Goal: Task Accomplishment & Management: Manage account settings

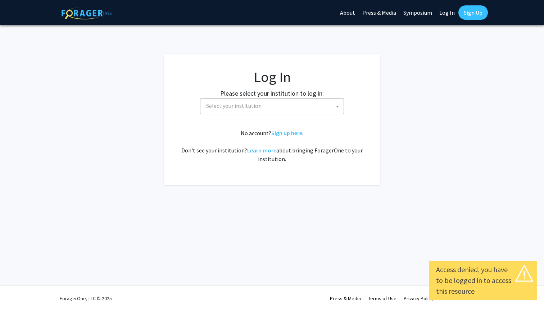
select select
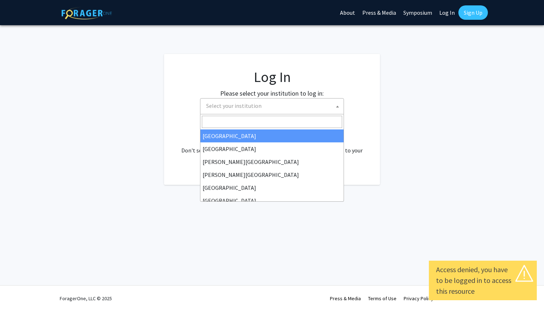
click at [327, 110] on span "Select your institution" at bounding box center [273, 106] width 140 height 15
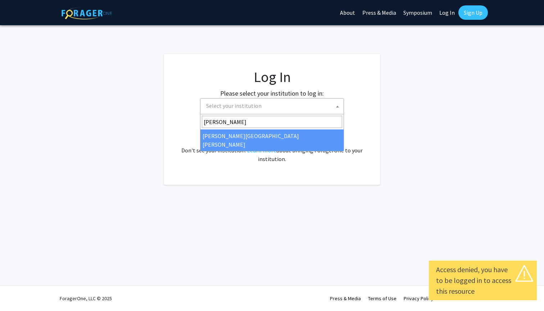
type input "john"
select select "1"
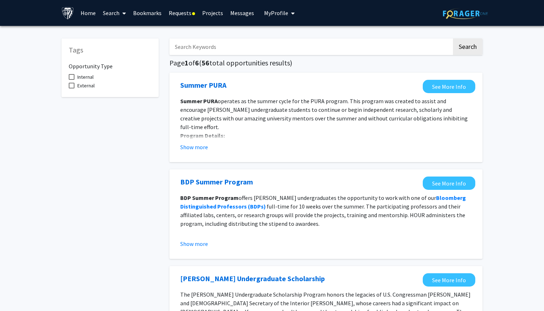
click at [95, 15] on link "Home" at bounding box center [88, 12] width 22 height 25
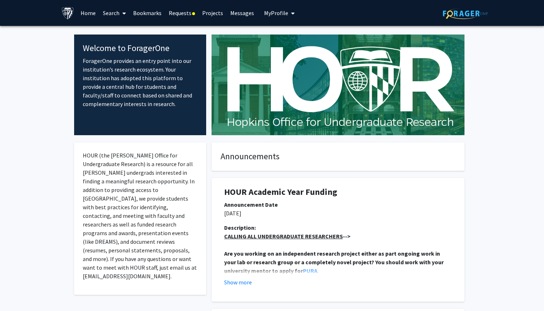
click at [113, 14] on link "Search" at bounding box center [114, 12] width 30 height 25
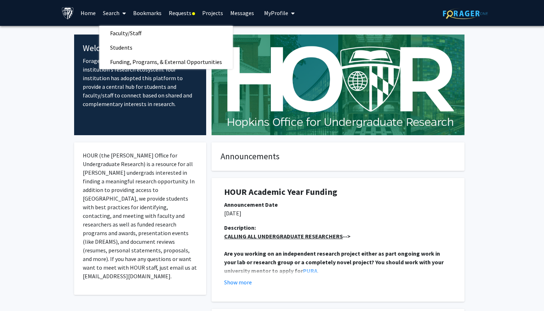
click at [214, 6] on link "Projects" at bounding box center [213, 12] width 28 height 25
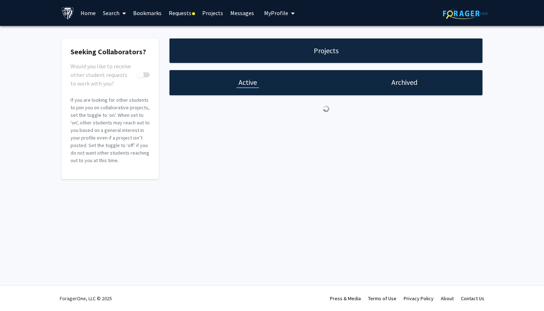
click at [214, 11] on link "Projects" at bounding box center [213, 12] width 28 height 25
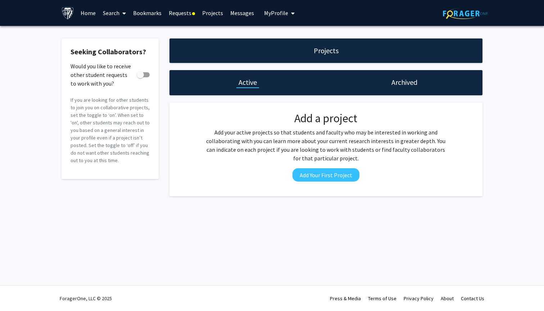
click at [213, 12] on link "Projects" at bounding box center [213, 12] width 28 height 25
click at [403, 84] on h1 "Archived" at bounding box center [405, 82] width 26 height 10
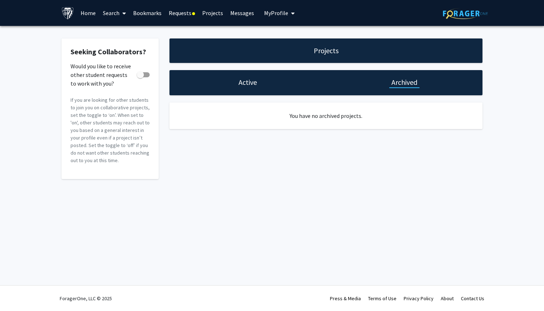
click at [283, 89] on div "Active" at bounding box center [248, 82] width 157 height 25
click at [277, 15] on span "My Profile" at bounding box center [276, 12] width 24 height 7
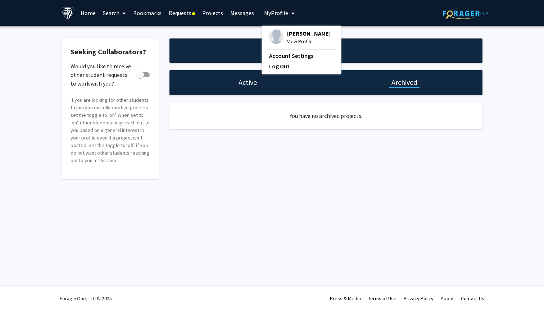
click at [242, 14] on link "Messages" at bounding box center [242, 12] width 31 height 25
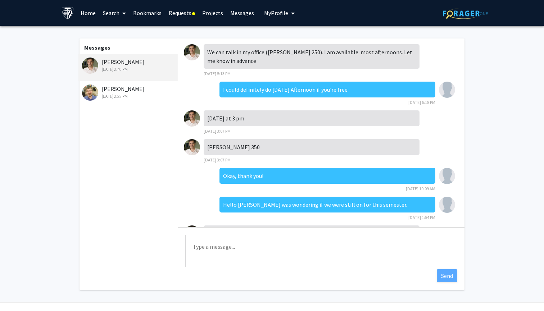
scroll to position [128, 0]
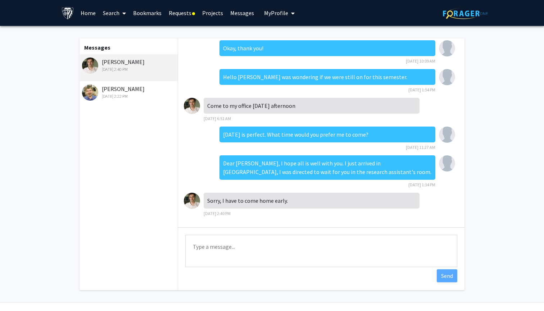
click at [136, 96] on div "Aug 29, 2024 2:22 PM" at bounding box center [129, 96] width 94 height 6
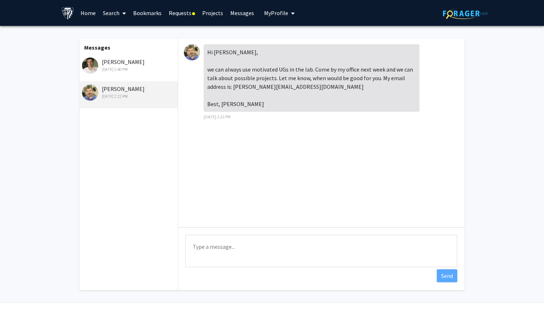
click at [194, 55] on img at bounding box center [192, 52] width 16 height 16
click at [130, 90] on div "Veit Stuphorn Aug 29, 2024 2:22 PM" at bounding box center [129, 92] width 94 height 15
click at [187, 49] on img at bounding box center [192, 52] width 16 height 16
click at [94, 94] on img at bounding box center [90, 93] width 16 height 16
click at [198, 52] on img at bounding box center [192, 52] width 16 height 16
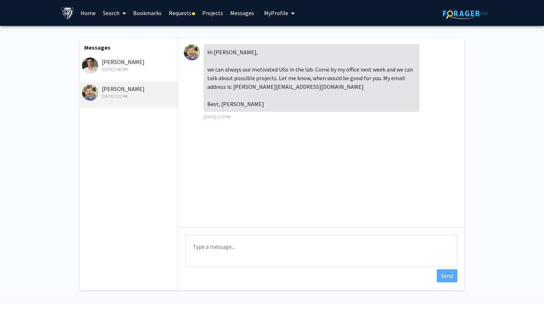
click at [123, 68] on div "Aug 29, 2024 2:40 PM" at bounding box center [129, 69] width 94 height 6
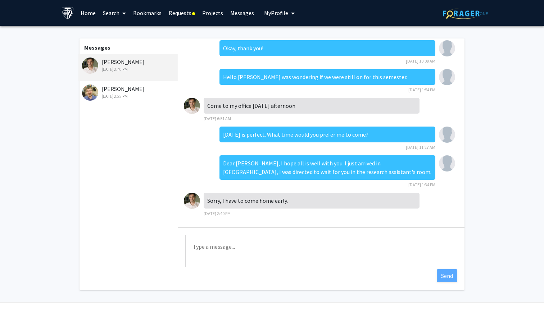
click at [191, 194] on img at bounding box center [192, 201] width 16 height 16
click at [193, 205] on img at bounding box center [192, 201] width 16 height 16
click at [90, 96] on img at bounding box center [90, 93] width 16 height 16
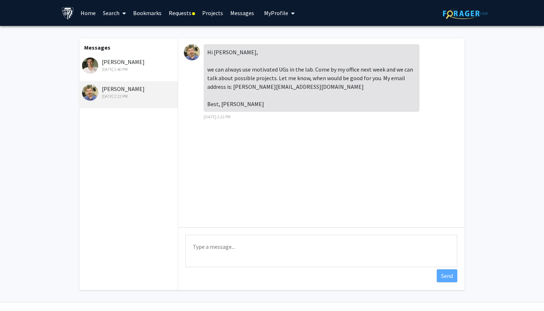
click at [90, 96] on img at bounding box center [90, 93] width 16 height 16
click at [200, 57] on div at bounding box center [194, 52] width 20 height 16
click at [212, 55] on div "Hi Baron, we can always use motivated UGs in the lab. Come by my office next we…" at bounding box center [312, 78] width 216 height 68
drag, startPoint x: 233, startPoint y: 87, endPoint x: 267, endPoint y: 87, distance: 33.5
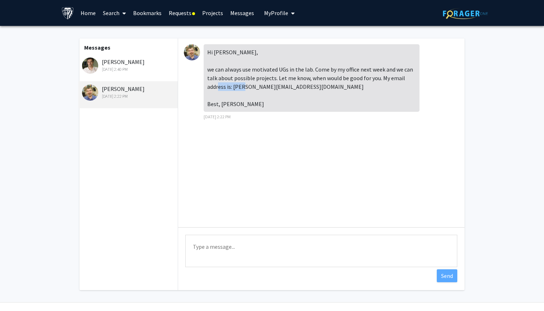
click at [267, 87] on div "Hi Baron, we can always use motivated UGs in the lab. Come by my office next we…" at bounding box center [312, 78] width 216 height 68
copy div "veit@jhu.edu"
click at [153, 70] on div "Aug 29, 2024 2:40 PM" at bounding box center [129, 69] width 94 height 6
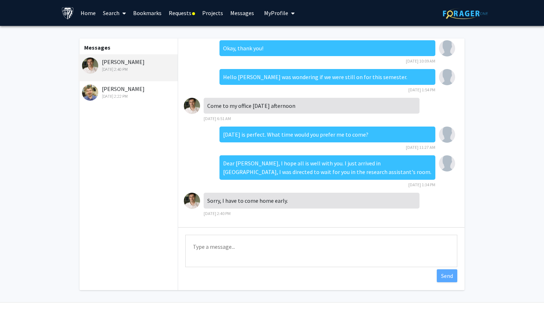
click at [106, 90] on div "Veit Stuphorn Aug 29, 2024 2:22 PM" at bounding box center [129, 92] width 94 height 15
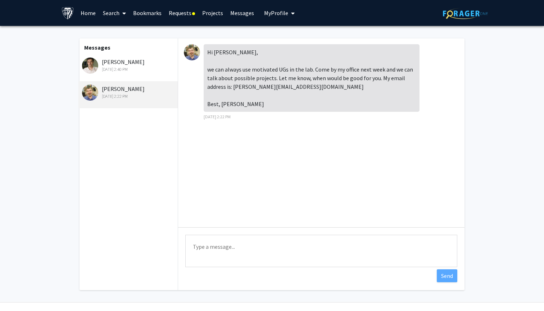
scroll to position [0, 0]
click at [88, 94] on img at bounding box center [90, 93] width 16 height 16
click at [192, 47] on img at bounding box center [192, 52] width 16 height 16
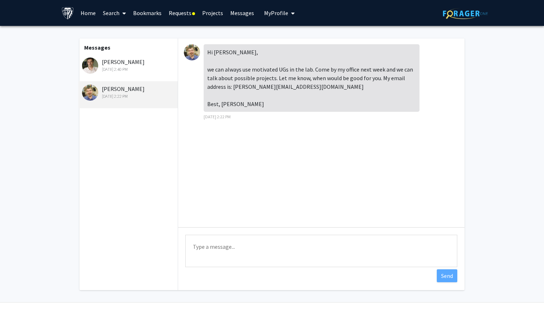
click at [192, 47] on img at bounding box center [192, 52] width 16 height 16
click at [209, 49] on div "Hi Baron, we can always use motivated UGs in the lab. Come by my office next we…" at bounding box center [312, 78] width 216 height 68
click at [185, 16] on link "Requests" at bounding box center [181, 12] width 33 height 25
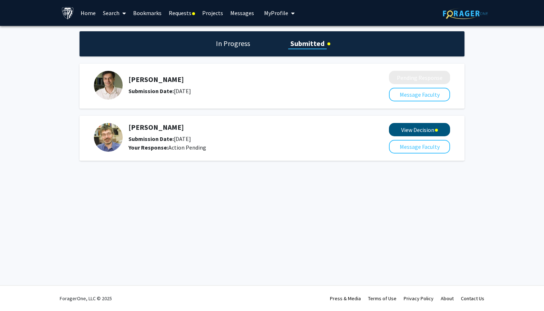
click at [417, 128] on button "View Decision" at bounding box center [419, 129] width 61 height 13
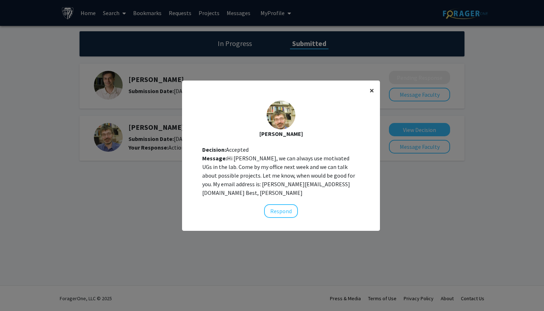
click at [370, 94] on span "×" at bounding box center [372, 90] width 5 height 11
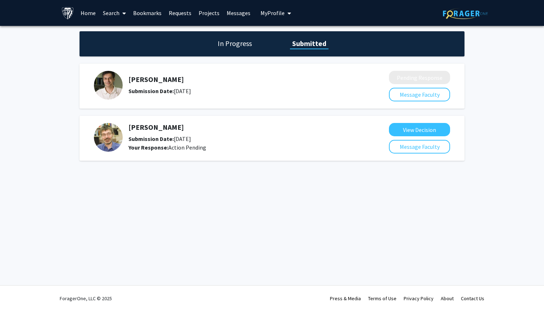
click at [140, 132] on h5 "Veit Stuphorn" at bounding box center [239, 127] width 222 height 9
click at [106, 145] on img at bounding box center [108, 137] width 29 height 29
click at [419, 151] on button "Message Faculty" at bounding box center [419, 147] width 61 height 14
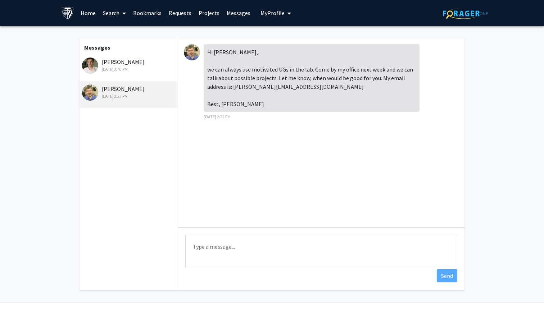
click at [240, 13] on link "Messages" at bounding box center [238, 12] width 31 height 25
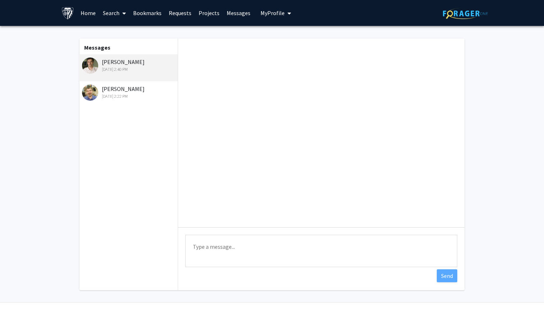
scroll to position [128, 0]
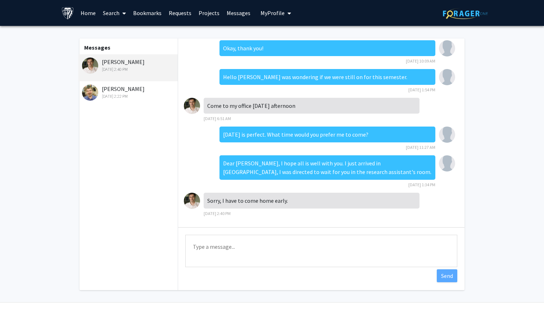
click at [92, 97] on img at bounding box center [90, 93] width 16 height 16
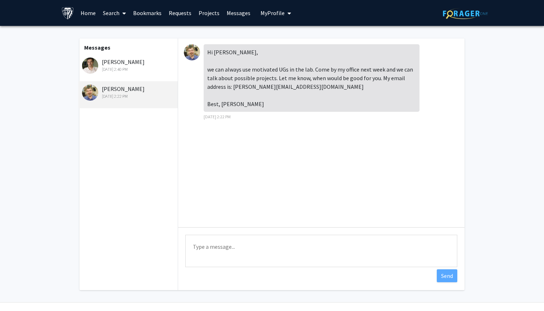
click at [189, 51] on img at bounding box center [192, 52] width 16 height 16
click at [123, 90] on div "Veit Stuphorn Aug 29, 2024 2:22 PM" at bounding box center [129, 92] width 94 height 15
click at [112, 14] on link "Search" at bounding box center [114, 12] width 30 height 25
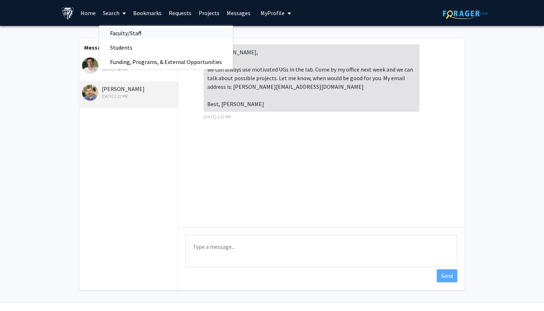
click at [116, 33] on span "Faculty/Staff" at bounding box center [125, 33] width 53 height 14
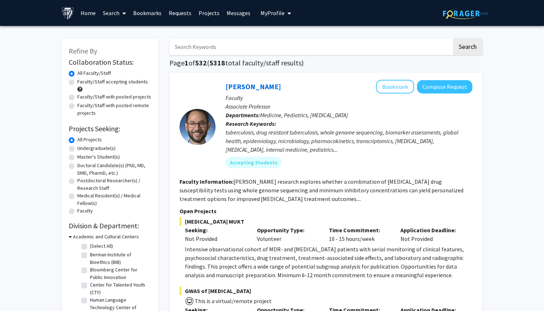
click at [182, 51] on input "Search Keywords" at bounding box center [311, 47] width 283 height 17
type input "viet"
click at [468, 48] on button "Search" at bounding box center [468, 47] width 30 height 17
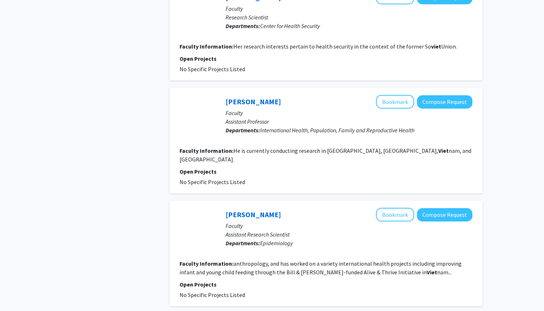
scroll to position [953, 0]
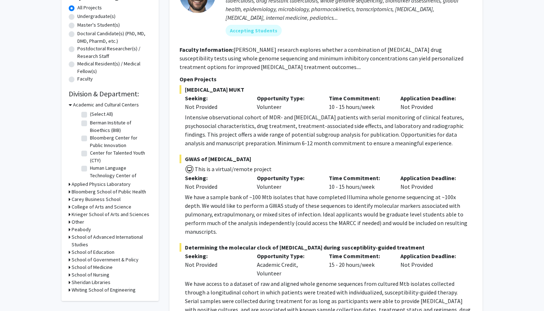
scroll to position [24, 0]
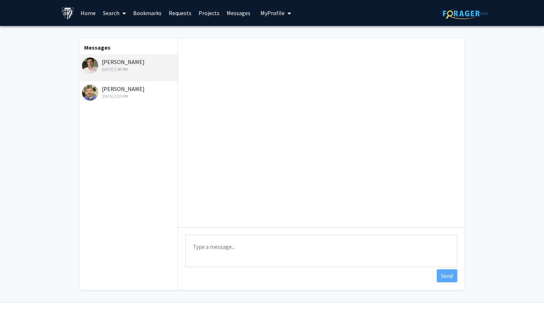
scroll to position [128, 0]
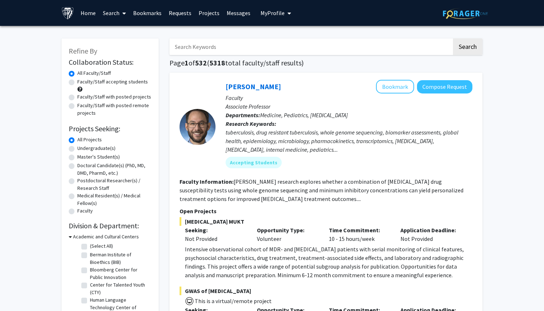
click at [189, 48] on input "Search Keywords" at bounding box center [311, 47] width 283 height 17
type input "veit stup"
click at [468, 48] on button "Search" at bounding box center [468, 47] width 30 height 17
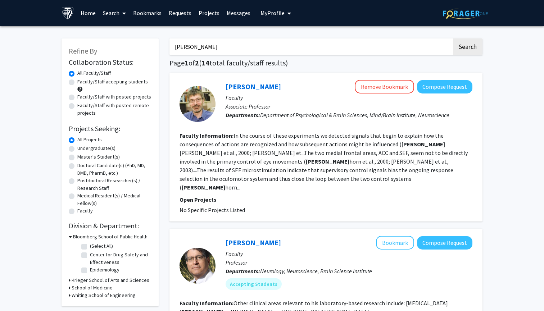
click at [321, 148] on fg-read-more "In the course of these experiments we detected signals that begin to explain ho…" at bounding box center [324, 161] width 288 height 59
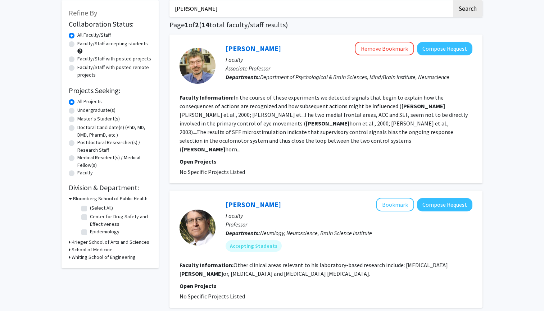
scroll to position [33, 0]
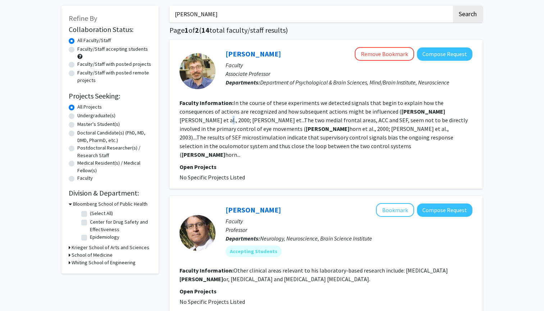
click at [414, 109] on fg-read-more "In the course of these experiments we detected signals that begin to explain ho…" at bounding box center [324, 128] width 288 height 59
click at [245, 60] on div "Veit Stuphorn Remove Bookmark Compose Request" at bounding box center [349, 54] width 247 height 14
click at [245, 59] on div "Veit Stuphorn Remove Bookmark Compose Request" at bounding box center [349, 54] width 247 height 14
click at [244, 58] on link "Veit Stuphorn" at bounding box center [253, 53] width 55 height 9
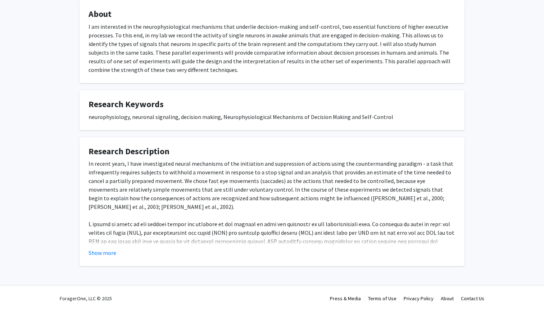
scroll to position [119, 0]
click at [96, 260] on fg-card "Research Description In recent years, I have investigated neural mechanisms of …" at bounding box center [272, 201] width 385 height 129
click at [104, 251] on button "Show more" at bounding box center [103, 253] width 28 height 9
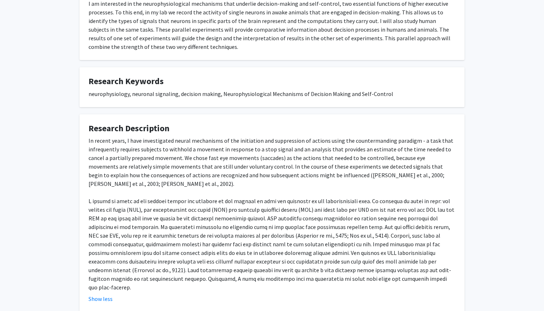
scroll to position [146, 0]
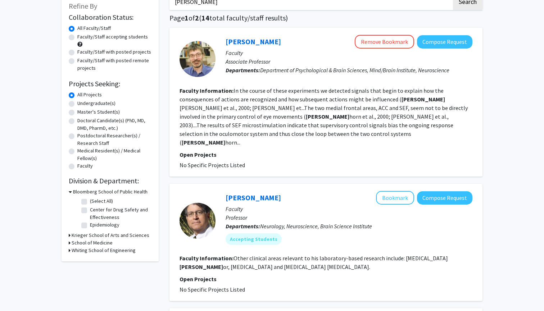
scroll to position [46, 0]
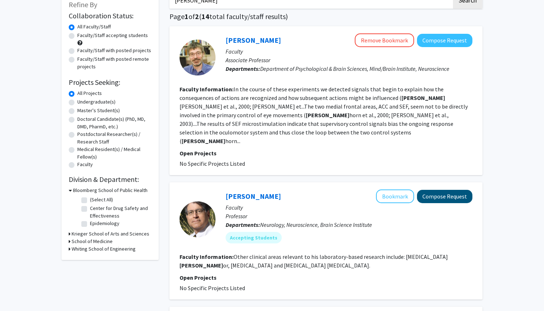
click at [454, 190] on button "Compose Request" at bounding box center [444, 196] width 55 height 13
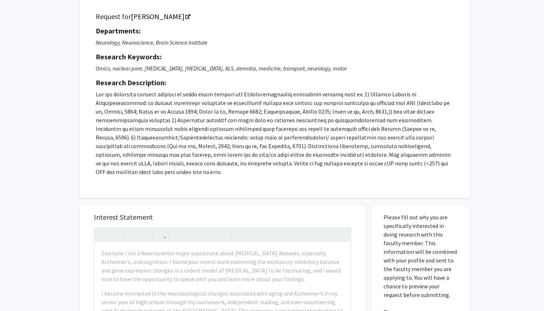
scroll to position [50, 0]
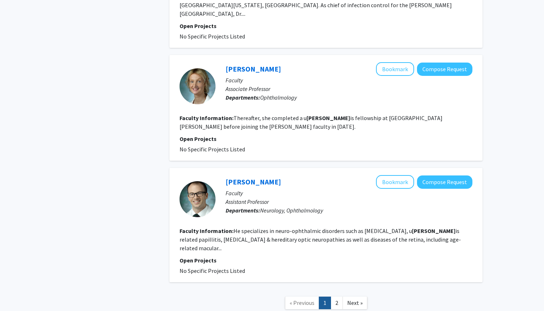
scroll to position [1091, 0]
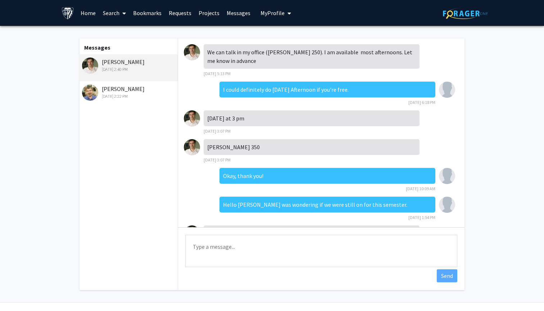
scroll to position [128, 0]
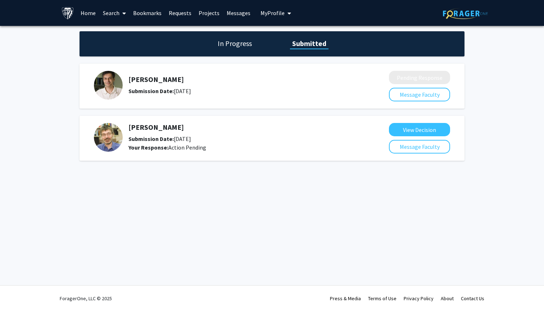
click at [92, 12] on link "Home" at bounding box center [88, 12] width 22 height 25
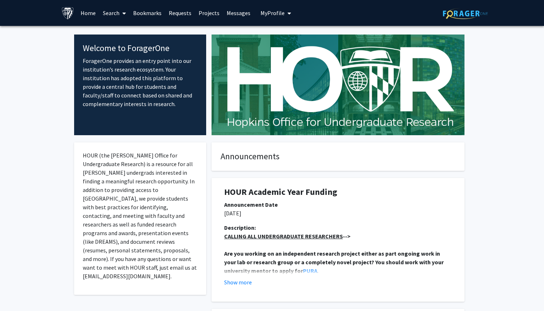
click at [69, 12] on img at bounding box center [68, 13] width 13 height 13
click at [95, 12] on link "Home" at bounding box center [88, 12] width 22 height 25
click at [122, 12] on span at bounding box center [122, 13] width 6 height 25
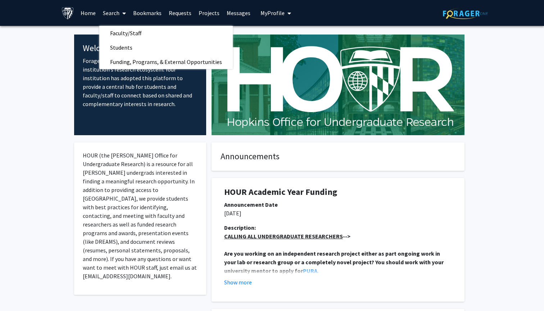
click at [141, 11] on link "Bookmarks" at bounding box center [148, 12] width 36 height 25
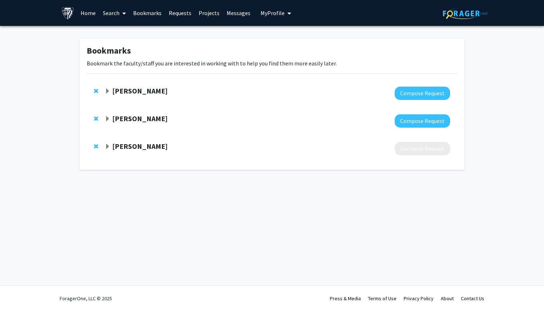
click at [70, 18] on img at bounding box center [68, 13] width 13 height 13
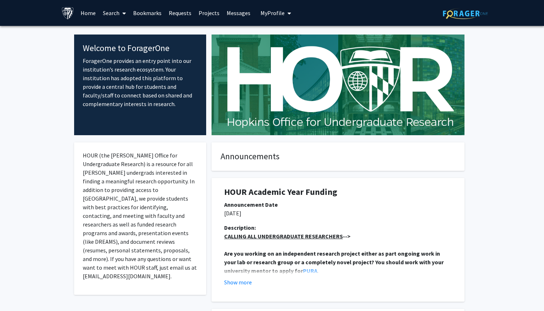
click at [99, 5] on link "Search" at bounding box center [114, 12] width 30 height 25
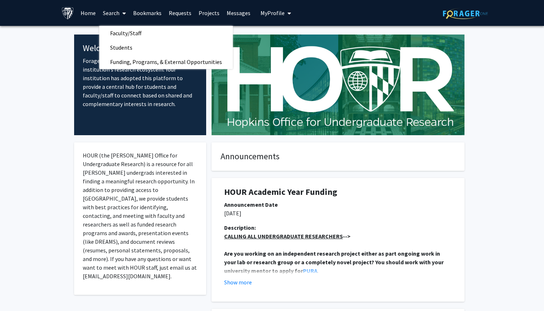
click at [92, 14] on link "Home" at bounding box center [88, 12] width 22 height 25
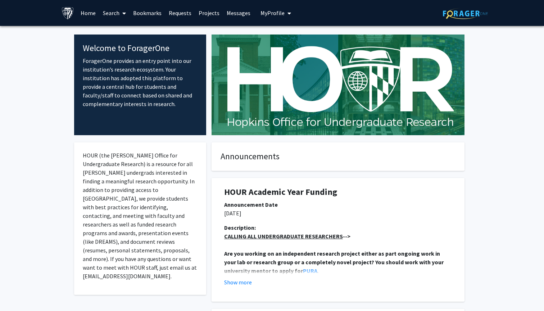
click at [110, 12] on link "Search" at bounding box center [114, 12] width 30 height 25
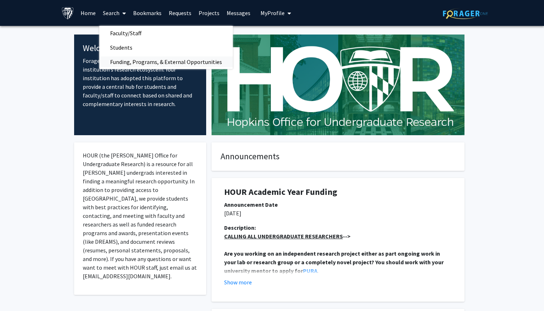
click at [133, 62] on span "Funding, Programs, & External Opportunities" at bounding box center [166, 62] width 134 height 14
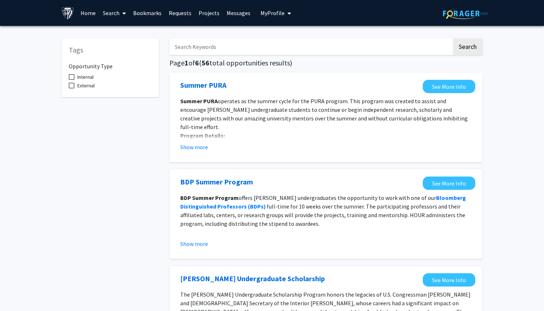
click at [133, 13] on link "Bookmarks" at bounding box center [148, 12] width 36 height 25
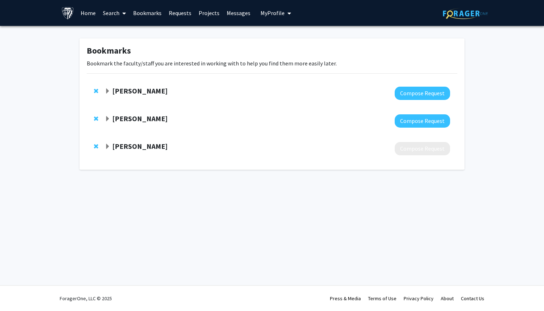
click at [167, 15] on link "Requests" at bounding box center [180, 12] width 30 height 25
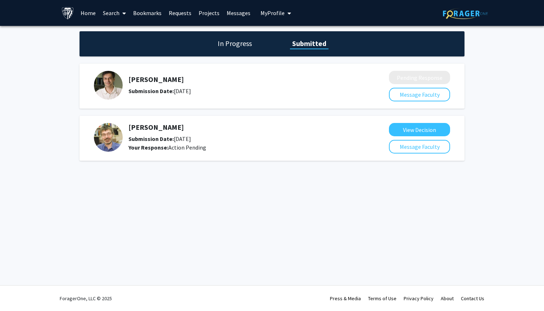
click at [142, 13] on link "Bookmarks" at bounding box center [148, 12] width 36 height 25
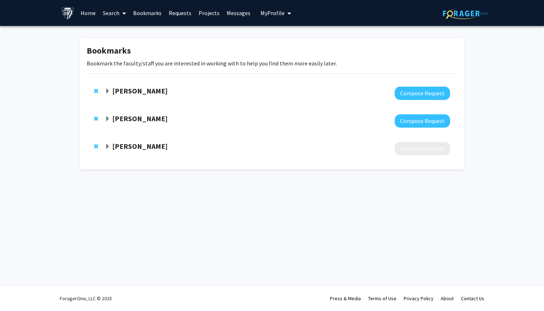
click at [165, 14] on link "Requests" at bounding box center [180, 12] width 30 height 25
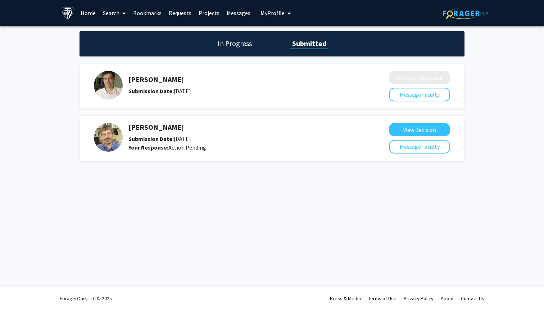
click at [214, 16] on link "Projects" at bounding box center [209, 12] width 28 height 25
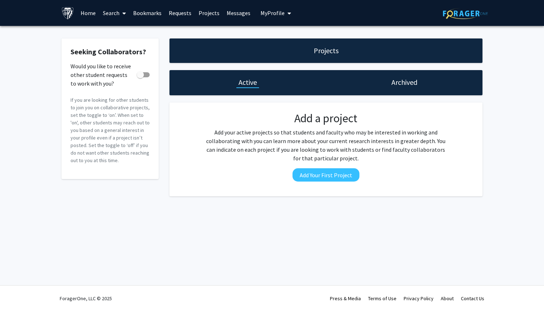
click at [239, 16] on link "Messages" at bounding box center [238, 12] width 31 height 25
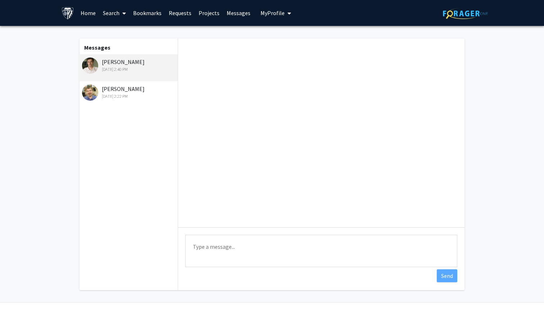
scroll to position [128, 0]
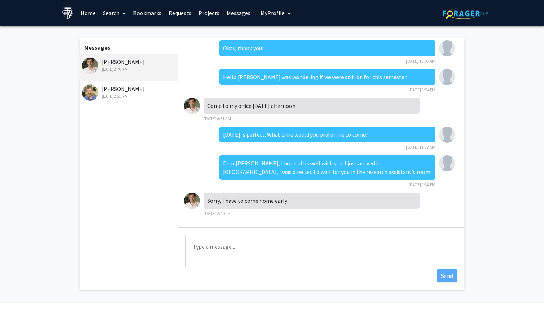
click at [89, 19] on link "Home" at bounding box center [88, 12] width 22 height 25
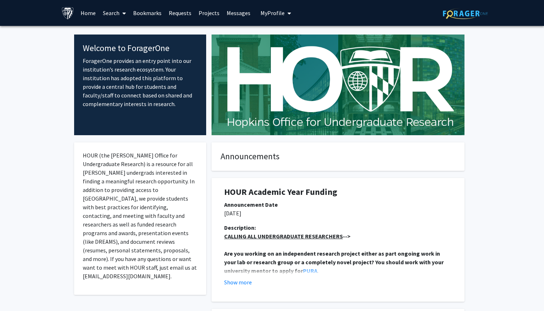
click at [72, 14] on img at bounding box center [68, 13] width 13 height 13
click at [68, 14] on img at bounding box center [68, 13] width 13 height 13
click at [92, 16] on link "Home" at bounding box center [88, 12] width 22 height 25
click at [91, 15] on link "Home" at bounding box center [88, 12] width 22 height 25
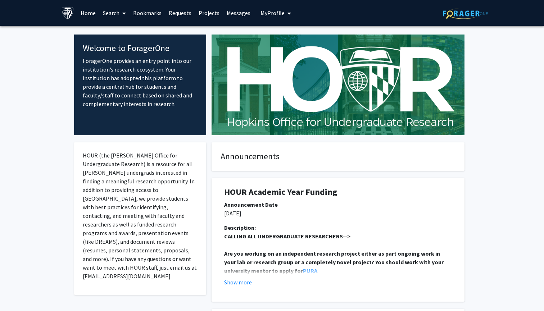
click at [118, 17] on link "Search" at bounding box center [114, 12] width 30 height 25
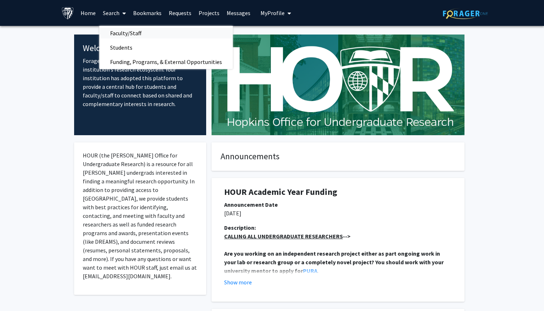
click at [118, 39] on span "Faculty/Staff" at bounding box center [125, 33] width 53 height 14
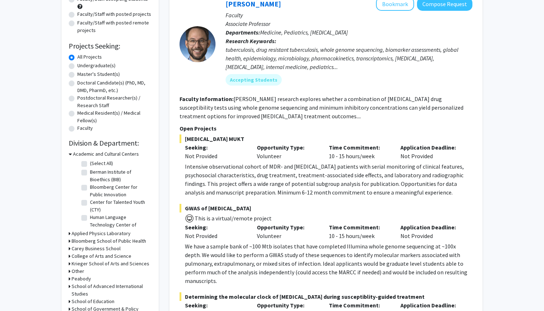
scroll to position [155, 0]
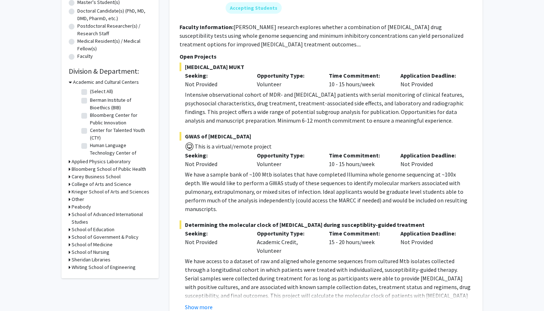
click at [96, 193] on h3 "Krieger School of Arts and Sciences" at bounding box center [111, 192] width 78 height 8
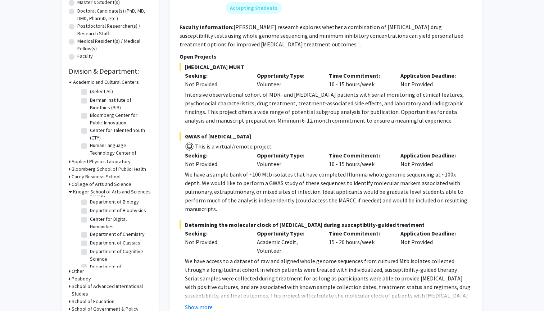
scroll to position [147, 0]
click at [96, 205] on label "Department of Biology" at bounding box center [114, 201] width 49 height 8
click at [95, 202] on input "Department of Biology" at bounding box center [92, 199] width 5 height 5
checkbox input "true"
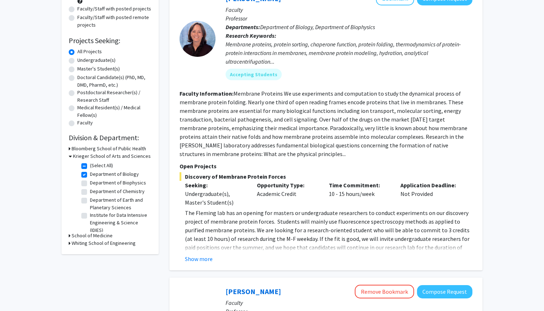
scroll to position [89, 0]
click at [203, 261] on button "Show more" at bounding box center [199, 258] width 28 height 9
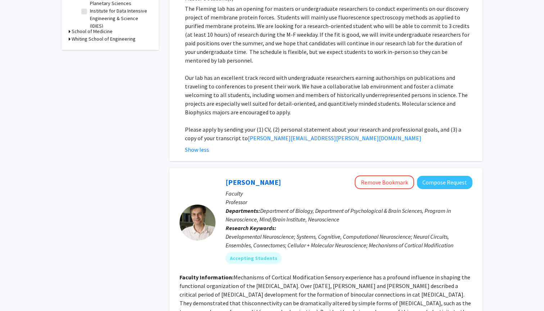
scroll to position [315, 0]
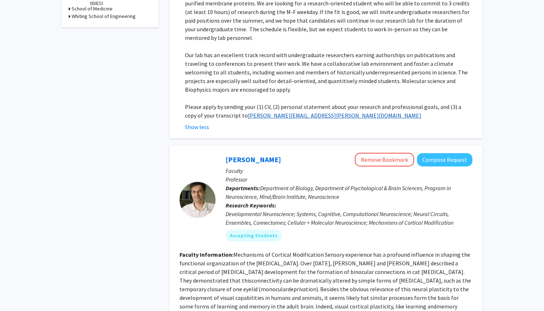
drag, startPoint x: 286, startPoint y: 108, endPoint x: 229, endPoint y: 110, distance: 58.0
click at [229, 110] on p "Please apply by sending your (1) CV, (2) personal statement about your research…" at bounding box center [329, 111] width 288 height 17
copy p "Please apply by sending your (1) CV, (2) personal statement about your research…"
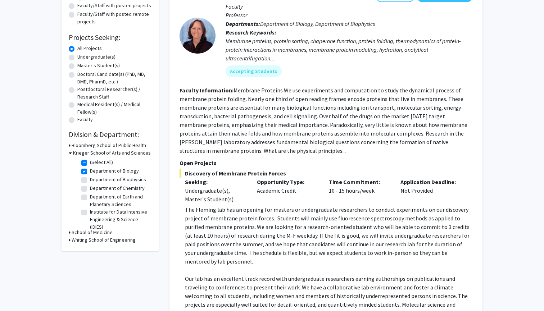
scroll to position [56, 0]
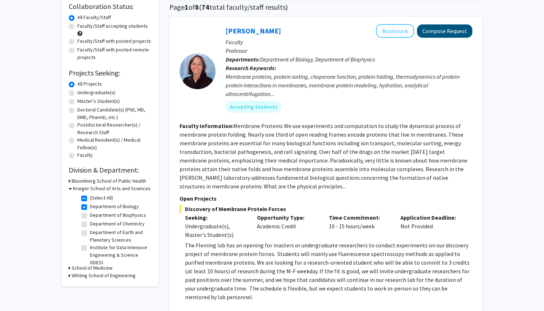
click at [439, 31] on button "Compose Request" at bounding box center [444, 30] width 55 height 13
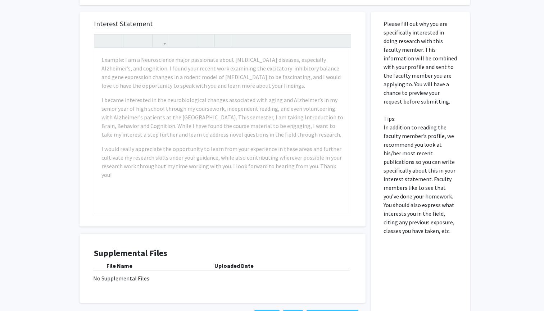
scroll to position [405, 0]
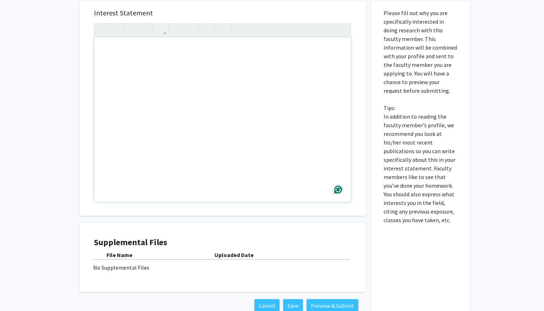
paste div "Note to users with screen readers: Please press Alt+0 or Option+0 to deactivate…"
type textarea "<p>I am very interested in joining the Fleming Lab and contributing to the Disc…"
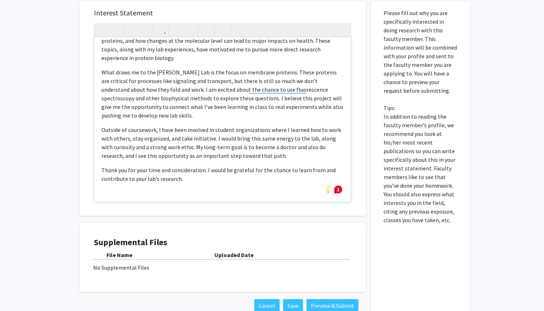
scroll to position [42, 0]
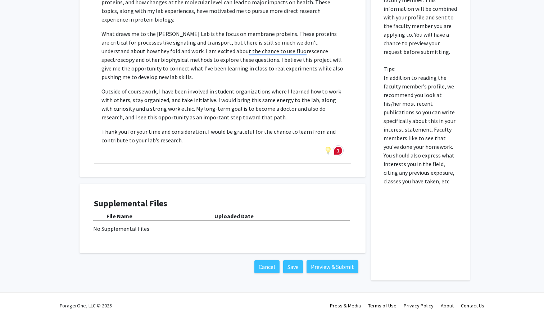
click at [200, 226] on div "Supplemental Files File Name Uploaded Date No Supplemental Files" at bounding box center [222, 219] width 257 height 40
click at [129, 225] on div "No Supplemental Files" at bounding box center [222, 229] width 259 height 9
click at [137, 199] on h4 "Supplemental Files" at bounding box center [222, 204] width 257 height 10
click at [226, 225] on div "No Supplemental Files" at bounding box center [222, 229] width 259 height 9
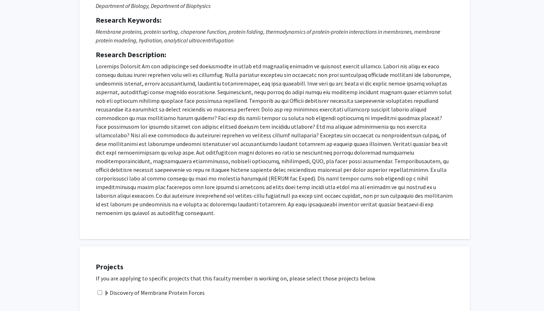
scroll to position [179, 0]
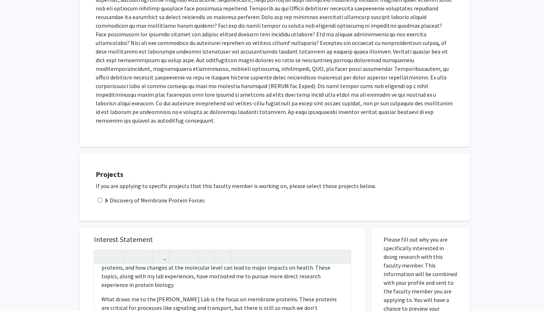
click at [147, 196] on label "Discovery of Membrane Protein Forces" at bounding box center [154, 200] width 101 height 9
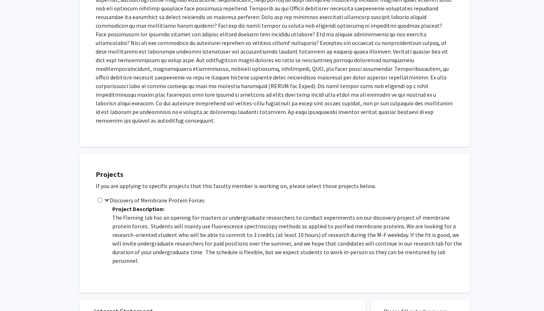
click at [101, 198] on input "checkbox" at bounding box center [100, 200] width 5 height 5
checkbox input "true"
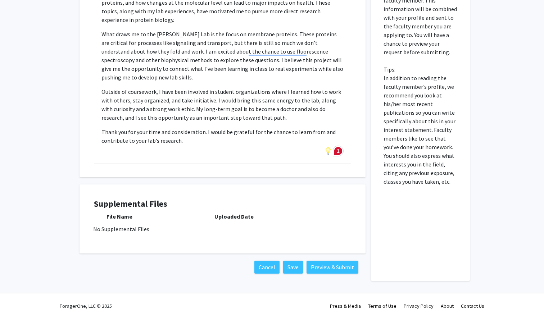
scroll to position [515, 0]
click at [262, 235] on div "Supplemental Files File Name Uploaded Date No Supplemental Files" at bounding box center [223, 219] width 272 height 55
click at [141, 227] on div "Supplemental Files File Name Uploaded Date No Supplemental Files" at bounding box center [222, 219] width 257 height 40
click at [324, 261] on button "Preview & Submit" at bounding box center [333, 267] width 52 height 13
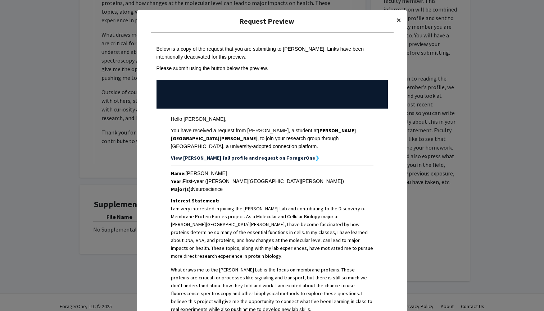
scroll to position [0, 0]
click at [399, 17] on span "×" at bounding box center [399, 19] width 5 height 11
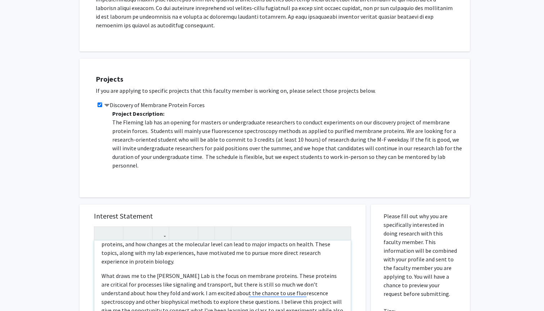
scroll to position [210, 0]
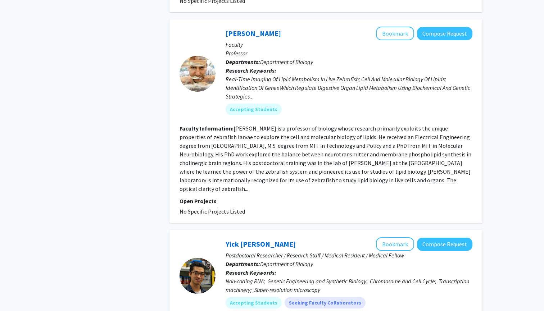
scroll to position [750, 0]
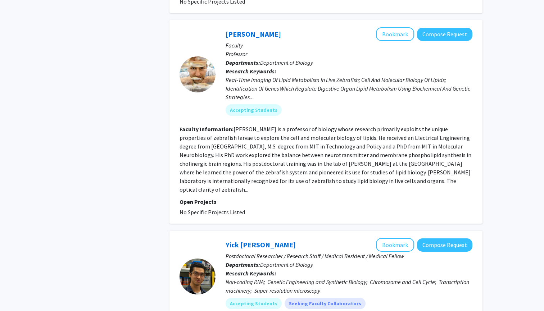
click at [297, 158] on fg-read-more "Steven Farber is a professor of biology whose research primarily exploits the u…" at bounding box center [326, 160] width 292 height 68
click at [244, 198] on p "Open Projects" at bounding box center [326, 202] width 293 height 9
drag, startPoint x: 217, startPoint y: 87, endPoint x: 217, endPoint y: 30, distance: 57.6
click at [217, 86] on div "Steven Farber Bookmark Compose Request Faculty Professor Departments: Departmen…" at bounding box center [344, 74] width 257 height 94
click at [236, 30] on link "Steven Farber" at bounding box center [253, 34] width 55 height 9
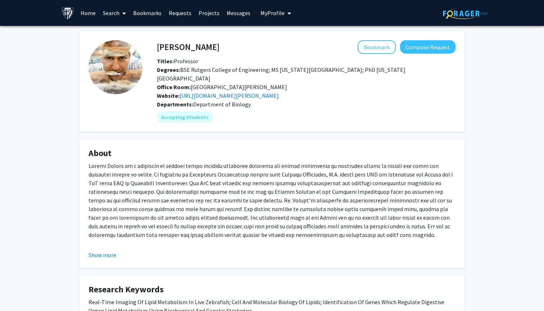
click at [269, 8] on button "My Profile" at bounding box center [275, 13] width 35 height 26
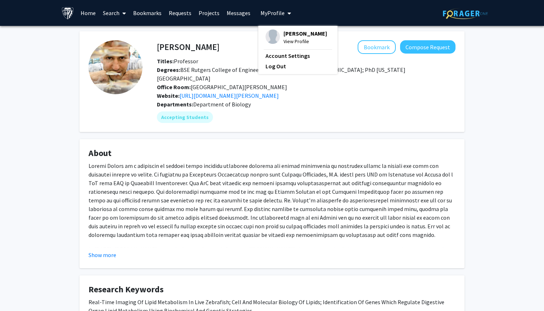
click at [276, 42] on fg-profile-picture at bounding box center [273, 38] width 14 height 16
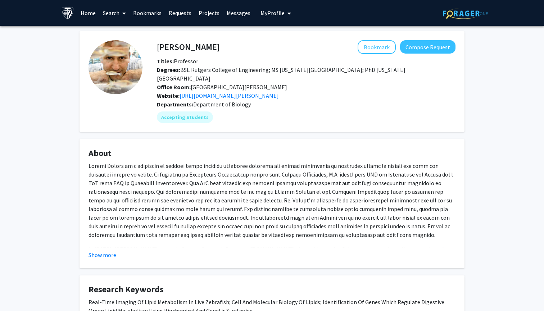
click at [265, 11] on span "My Profile" at bounding box center [273, 12] width 24 height 7
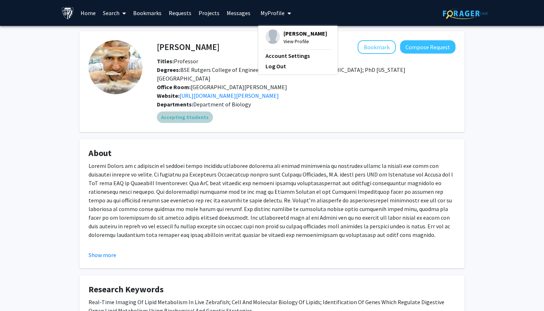
click at [288, 114] on div "Accepting Students" at bounding box center [306, 117] width 302 height 14
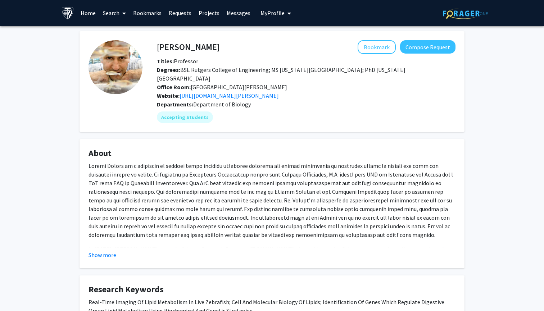
click at [448, 41] on fg-card "Steven Farber Bookmark Compose Request Titles: Professor Degrees: BSE Rutgers C…" at bounding box center [272, 81] width 385 height 101
click at [447, 46] on button "Compose Request" at bounding box center [427, 46] width 55 height 13
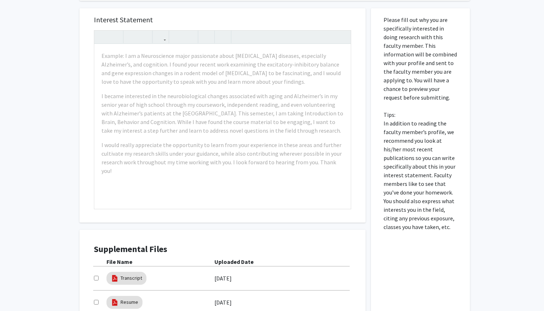
scroll to position [55, 0]
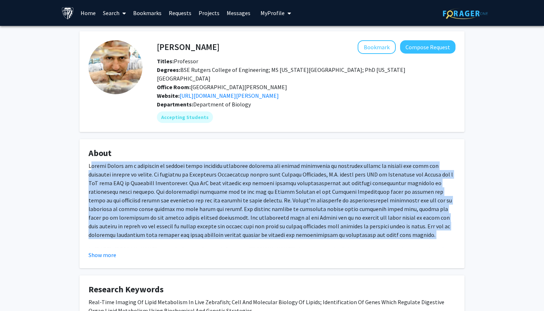
drag, startPoint x: 91, startPoint y: 166, endPoint x: 225, endPoint y: 241, distance: 154.4
click at [225, 241] on div "In 2002, Farber started a Science Outreach Program (www.bioeyes.org) that utili…" at bounding box center [272, 229] width 367 height 135
click at [189, 219] on p at bounding box center [272, 201] width 367 height 78
drag, startPoint x: 87, startPoint y: 166, endPoint x: 250, endPoint y: 251, distance: 183.8
click at [250, 251] on fg-card "About In 2002, Farber started a Science Outreach Program (www.bioeyes.org) that…" at bounding box center [272, 203] width 385 height 129
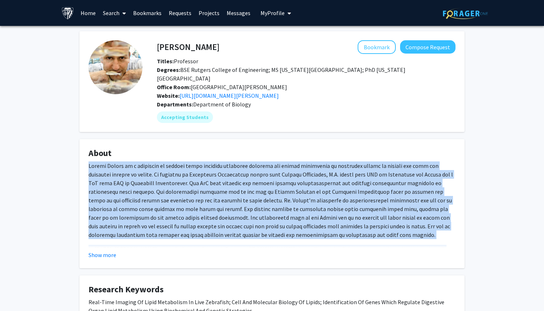
copy div "Steven Farber is a professor of biology whose research primarily exploits the u…"
click at [425, 42] on button "Compose Request" at bounding box center [427, 46] width 55 height 13
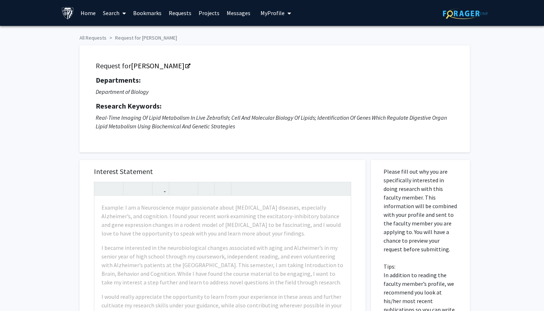
scroll to position [20, 0]
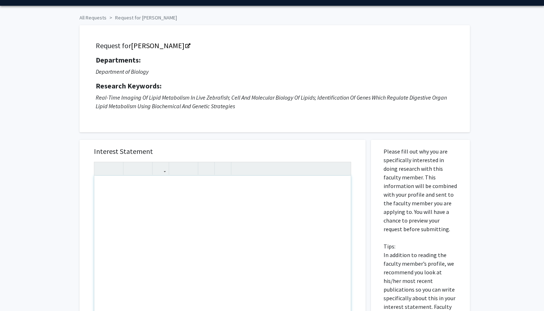
paste div "Note to users with screen readers: Please press Alt+0 or Option+0 to deactivate…"
type textarea "<p>I am excited to apply for a position in the Farber Lab and to contribute to …"
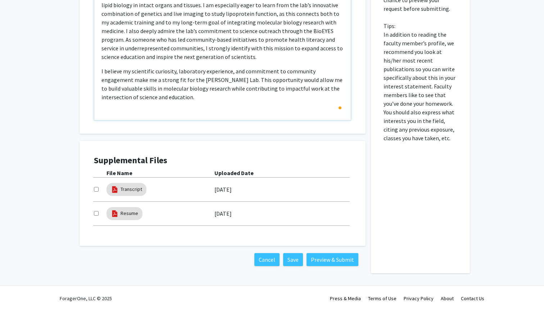
scroll to position [241, 0]
click at [297, 263] on button "Save" at bounding box center [293, 259] width 20 height 13
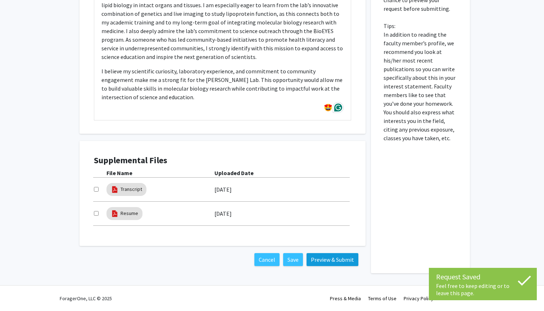
click at [323, 264] on button "Preview & Submit" at bounding box center [333, 259] width 52 height 13
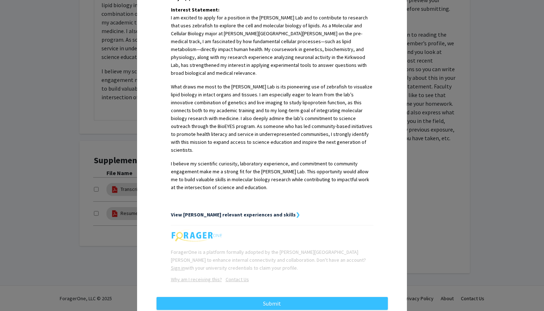
scroll to position [191, 0]
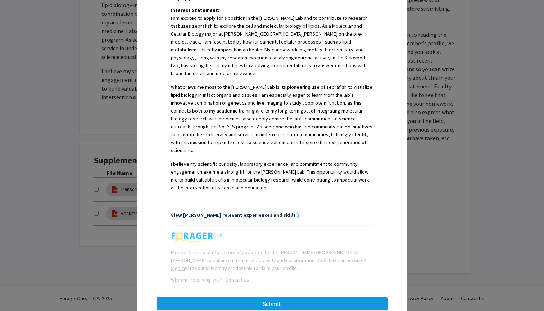
click at [276, 298] on button "Submit" at bounding box center [272, 304] width 231 height 13
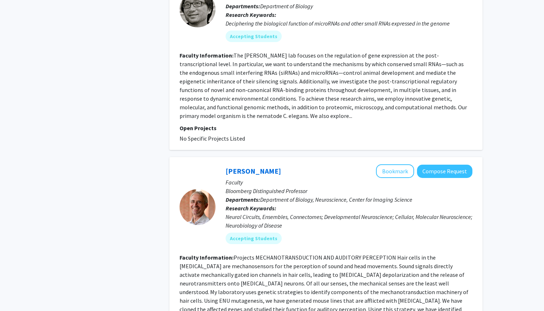
scroll to position [1186, 0]
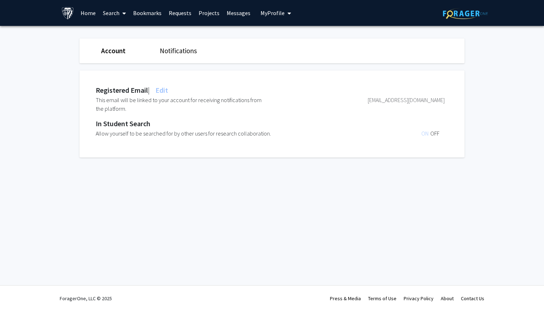
click at [127, 94] on div "Registered Email | Edit" at bounding box center [132, 90] width 72 height 11
click at [166, 51] on link "Notifications" at bounding box center [178, 50] width 37 height 9
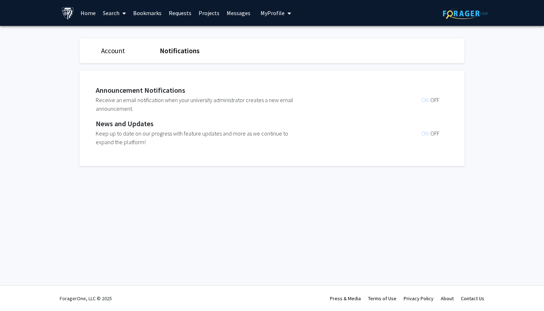
click at [272, 14] on span "My Profile" at bounding box center [273, 12] width 24 height 7
click at [266, 32] on img at bounding box center [273, 37] width 14 height 14
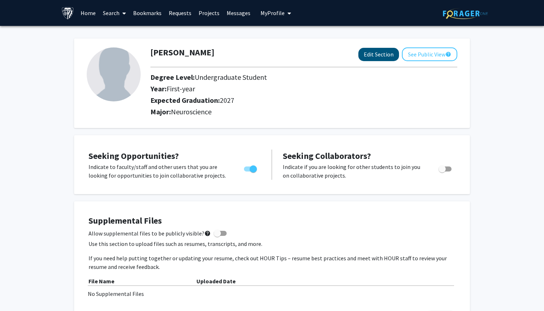
click at [375, 55] on button "Edit Section" at bounding box center [378, 54] width 41 height 13
select select "first-year"
select select "2027"
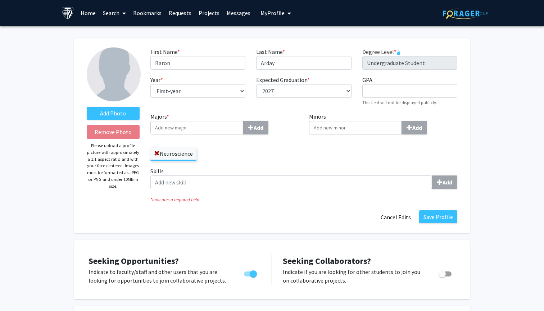
click at [216, 100] on div "Year * required --- First-year Sophomore Junior Senior Postbaccalaureate Certif…" at bounding box center [198, 91] width 106 height 31
select select "junior"
click at [369, 94] on input "GPA required" at bounding box center [409, 91] width 95 height 14
type input "3.76"
click at [354, 158] on div "Minors Add" at bounding box center [383, 139] width 159 height 55
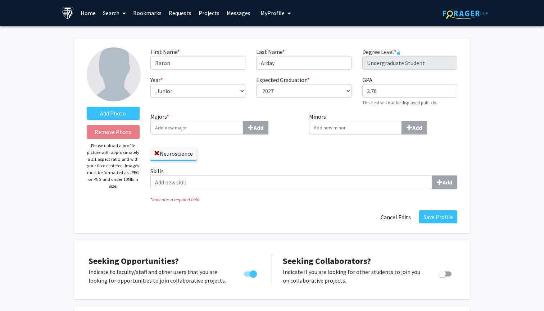
click at [223, 130] on input "Majors * Add" at bounding box center [196, 128] width 93 height 14
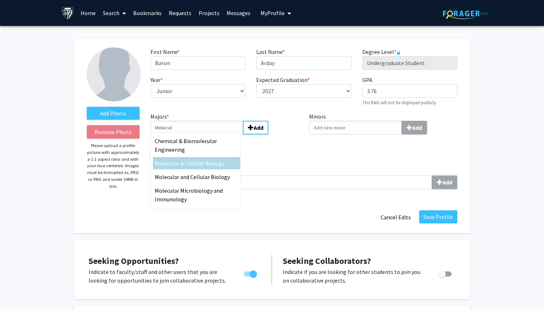
type input "Molecul"
click at [189, 164] on span "ar & Cellular Biology" at bounding box center [199, 163] width 50 height 7
click at [189, 135] on input "Molecul" at bounding box center [196, 128] width 93 height 14
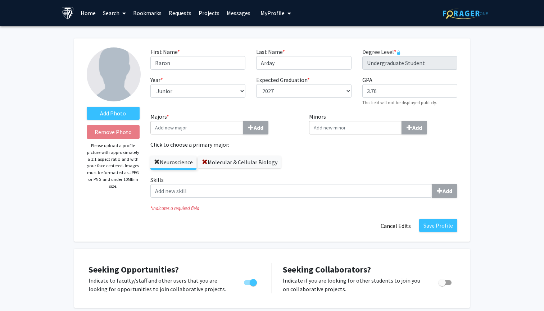
click at [156, 164] on span at bounding box center [157, 162] width 6 height 6
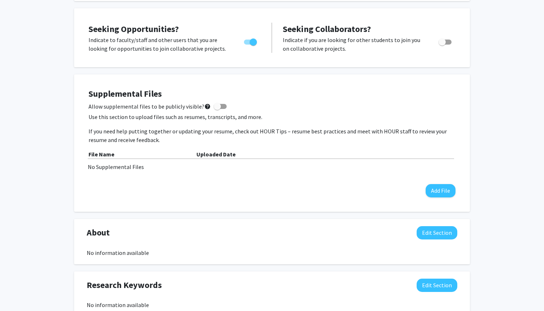
scroll to position [252, 0]
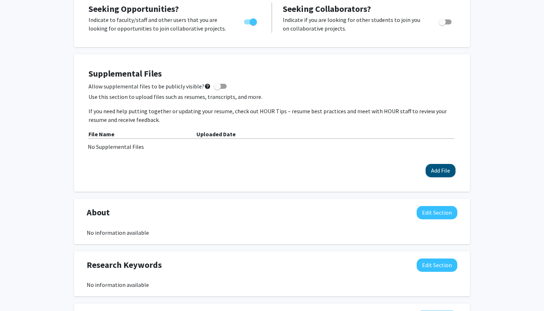
click at [436, 172] on button "Add File" at bounding box center [441, 170] width 30 height 13
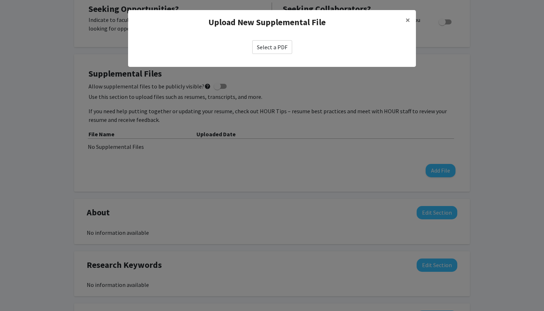
click at [270, 46] on label "Select a PDF" at bounding box center [272, 47] width 40 height 14
click at [0, 0] on input "Select a PDF" at bounding box center [0, 0] width 0 height 0
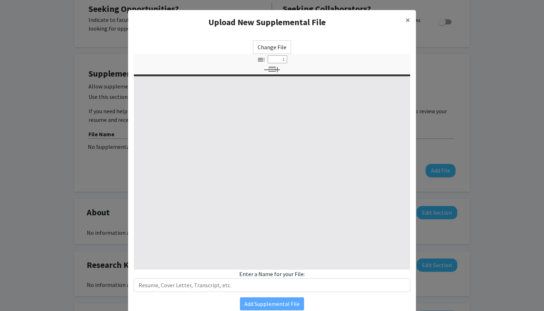
select select "custom"
type input "0"
select select "custom"
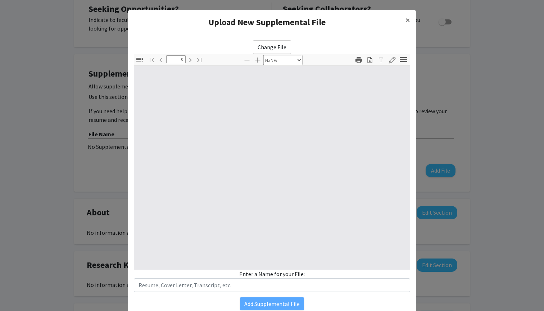
type input "1"
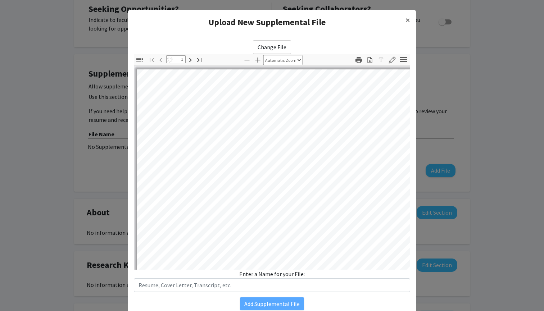
select select "auto"
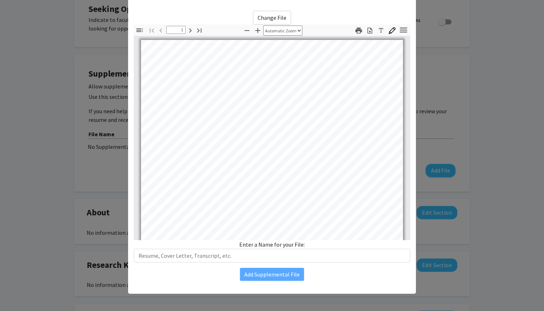
scroll to position [3, 0]
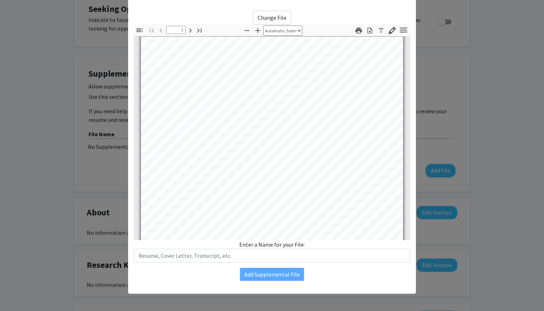
click at [275, 266] on div "Change File Thumbnails Document Outline Attachments Layers Current Outline Item…" at bounding box center [272, 146] width 288 height 282
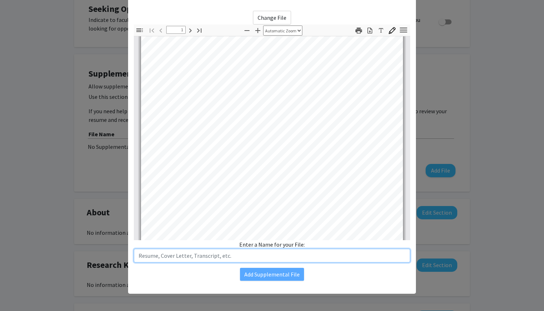
click at [221, 257] on input "text" at bounding box center [272, 256] width 276 height 14
type input "Transcript"
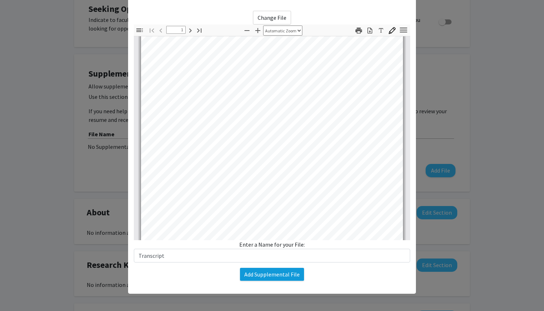
click at [269, 270] on button "Add Supplemental File" at bounding box center [272, 274] width 64 height 13
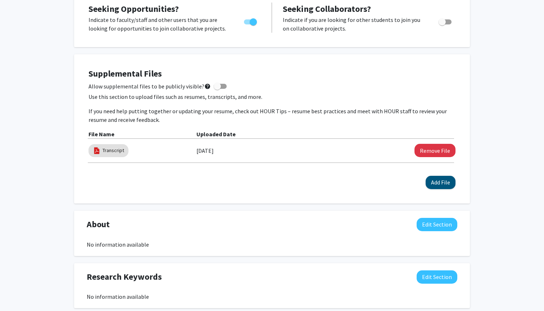
click at [438, 185] on button "Add File" at bounding box center [441, 182] width 30 height 13
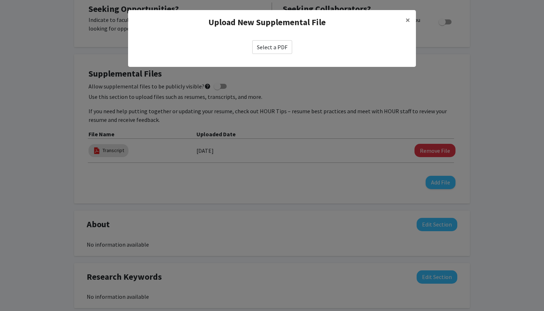
click at [277, 41] on label "Select a PDF" at bounding box center [272, 47] width 40 height 14
click at [0, 0] on input "Select a PDF" at bounding box center [0, 0] width 0 height 0
select select "custom"
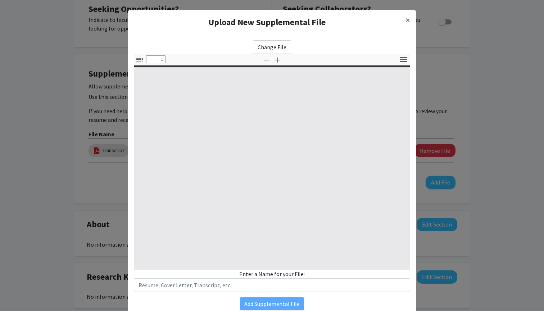
type input "0"
select select "custom"
type input "1"
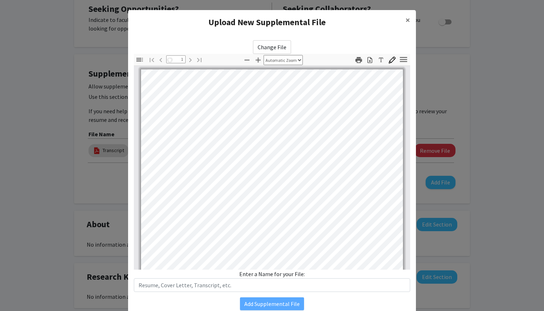
select select "auto"
click at [251, 295] on div "Change File Thumbnails Document Outline Attachments Layers Current Outline Item…" at bounding box center [272, 176] width 288 height 282
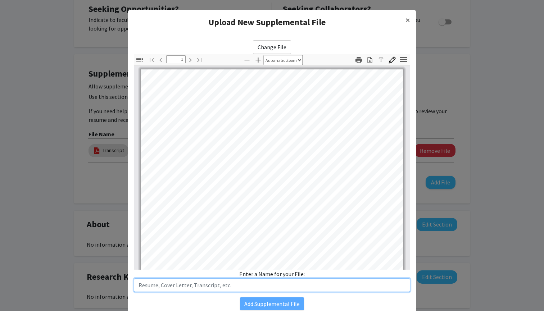
click at [251, 286] on input "text" at bounding box center [272, 286] width 276 height 14
type input "Resume"
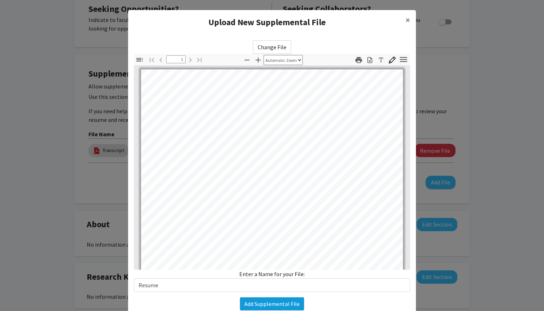
click at [259, 304] on button "Add Supplemental File" at bounding box center [272, 304] width 64 height 13
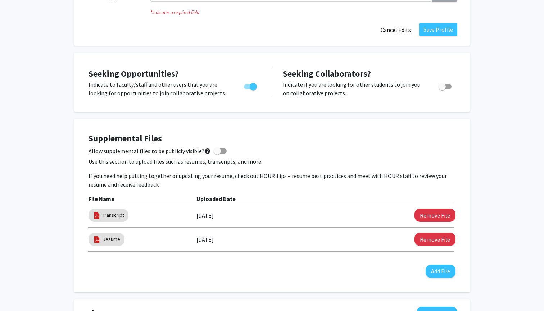
scroll to position [186, 0]
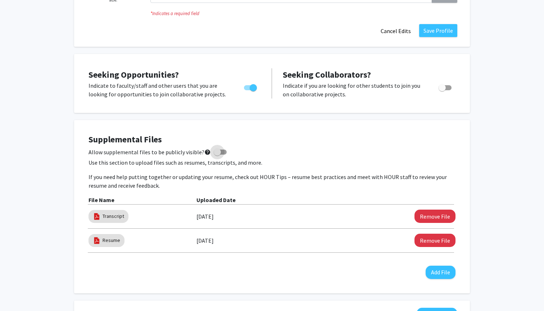
click at [220, 154] on span at bounding box center [220, 152] width 13 height 5
click at [217, 155] on input "Allow supplemental files to be publicly visible? help" at bounding box center [217, 155] width 0 height 0
checkbox input "true"
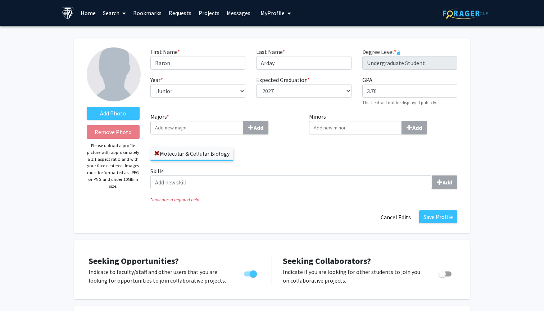
scroll to position [0, 0]
click at [131, 113] on label "Add Photo" at bounding box center [113, 113] width 53 height 13
click at [0, 0] on input "Add Photo" at bounding box center [0, 0] width 0 height 0
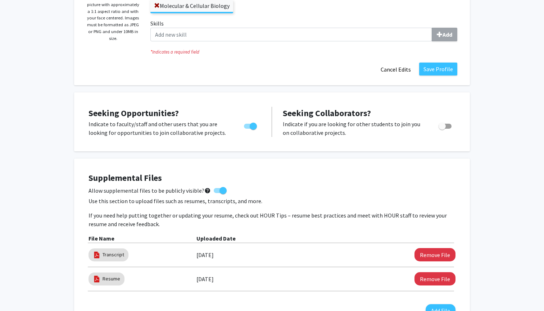
scroll to position [139, 0]
